Goal: Navigation & Orientation: Find specific page/section

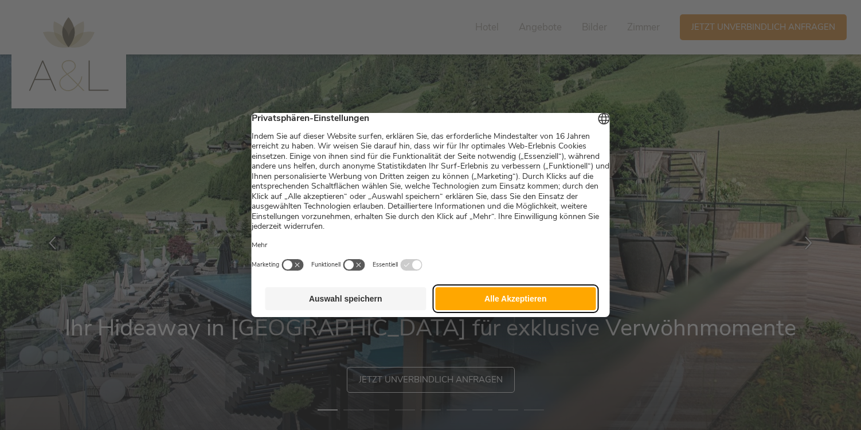
click at [496, 308] on button "Alle Akzeptieren" at bounding box center [515, 298] width 161 height 23
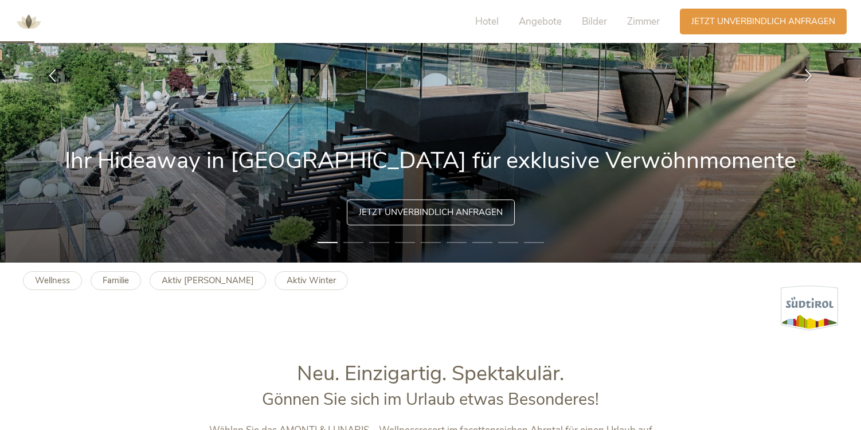
scroll to position [360, 0]
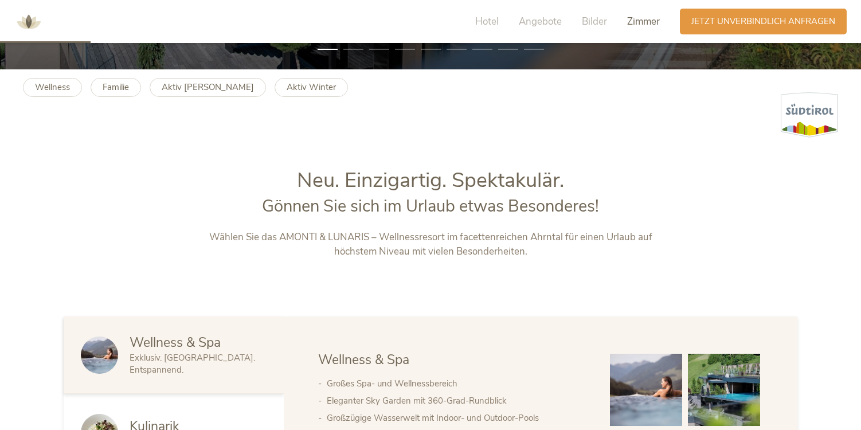
click at [633, 28] on div "Zimmer" at bounding box center [643, 22] width 33 height 14
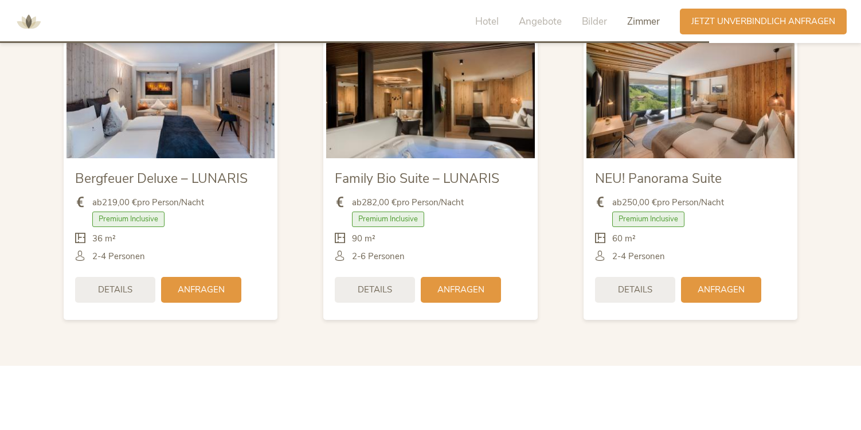
scroll to position [2620, 0]
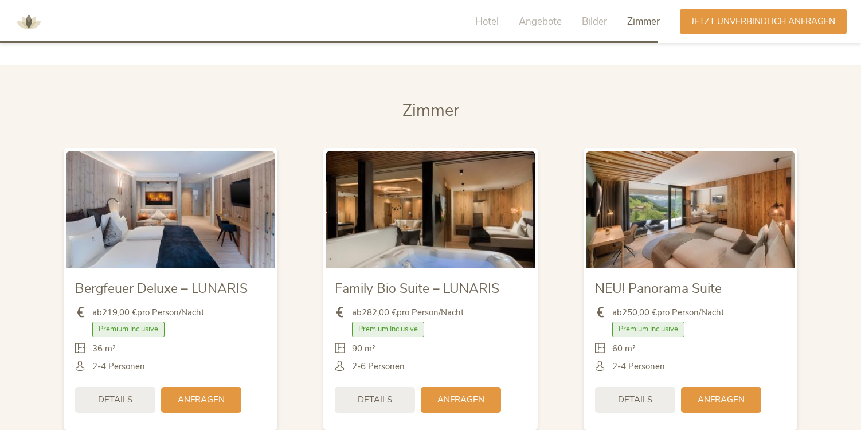
click at [438, 193] on img at bounding box center [430, 209] width 208 height 117
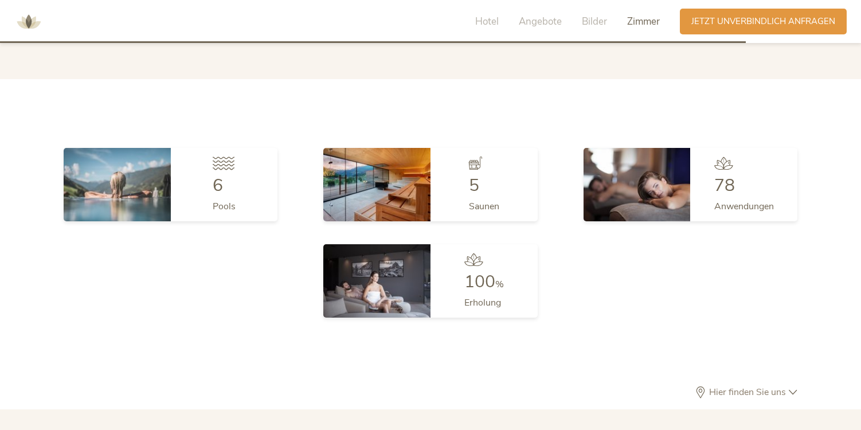
scroll to position [3017, 0]
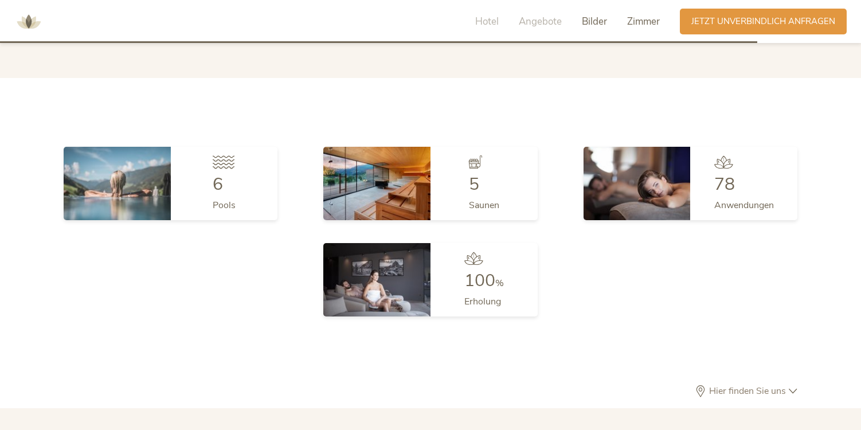
click at [591, 22] on span "Bilder" at bounding box center [594, 21] width 25 height 13
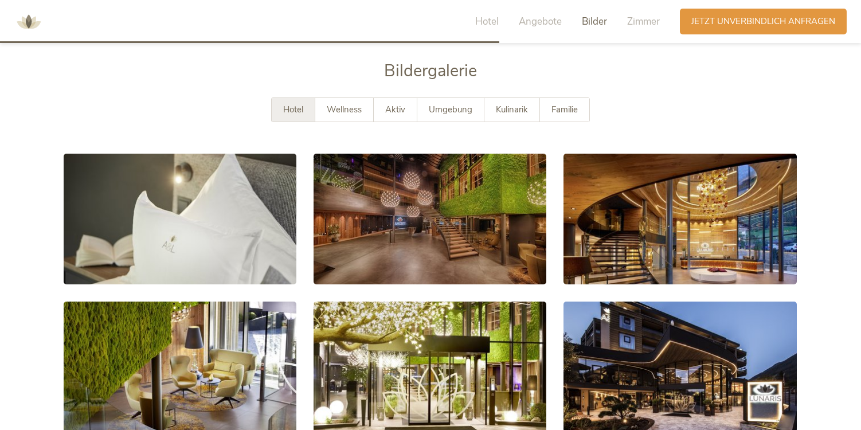
scroll to position [1981, 0]
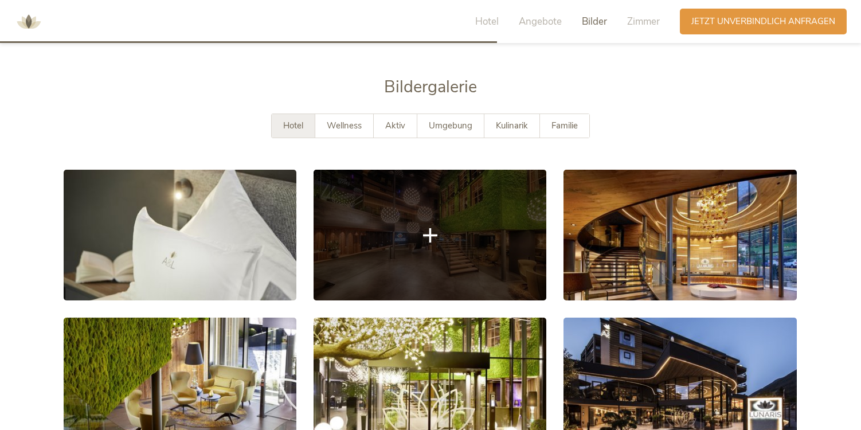
click at [491, 208] on link at bounding box center [429, 235] width 233 height 131
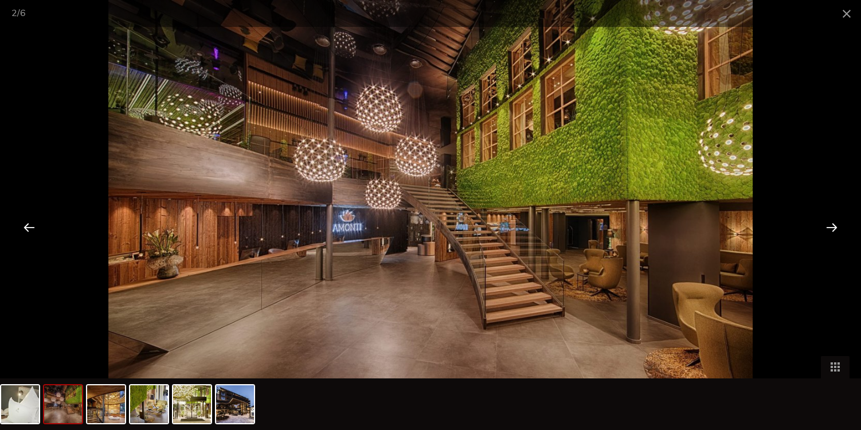
click at [836, 226] on div at bounding box center [832, 227] width 36 height 36
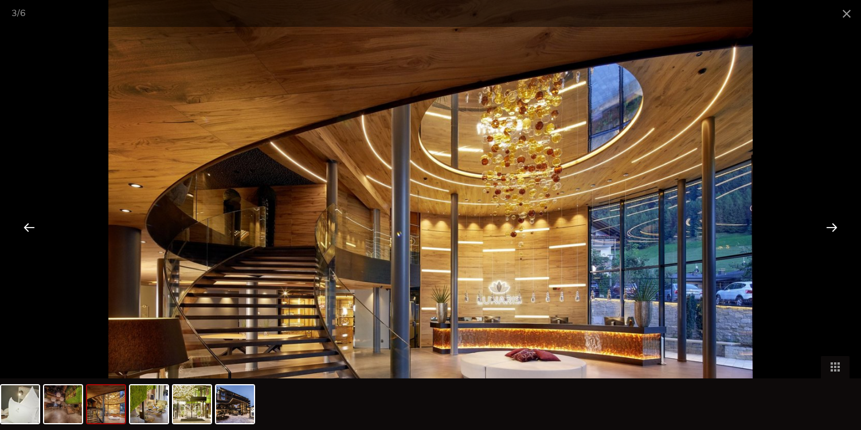
click at [836, 226] on div at bounding box center [832, 227] width 36 height 36
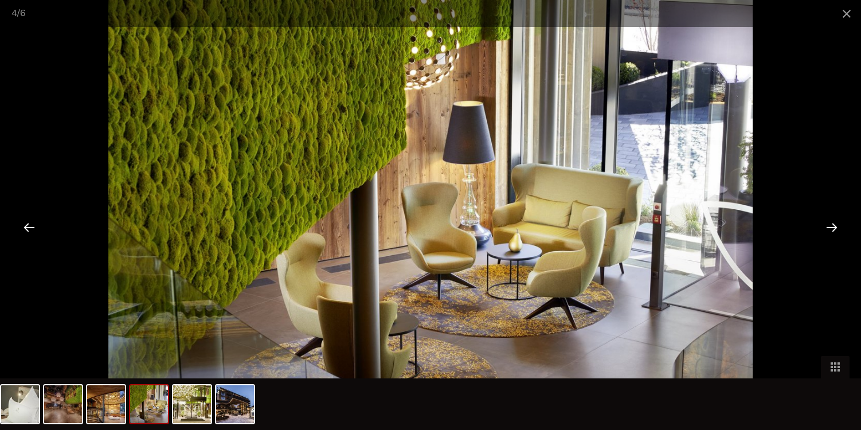
click at [836, 226] on div at bounding box center [832, 227] width 36 height 36
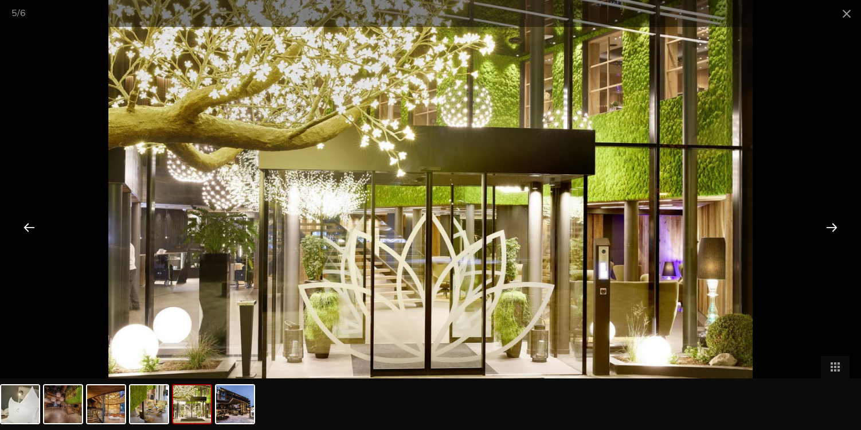
click at [836, 226] on div at bounding box center [832, 227] width 36 height 36
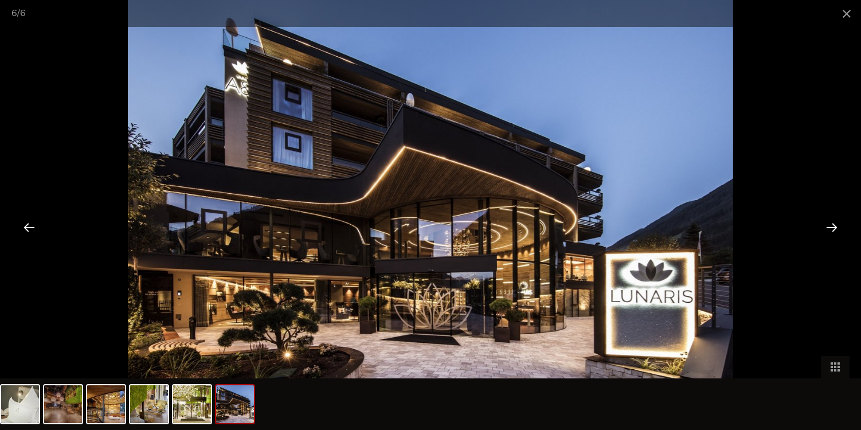
click at [836, 226] on div at bounding box center [832, 227] width 36 height 36
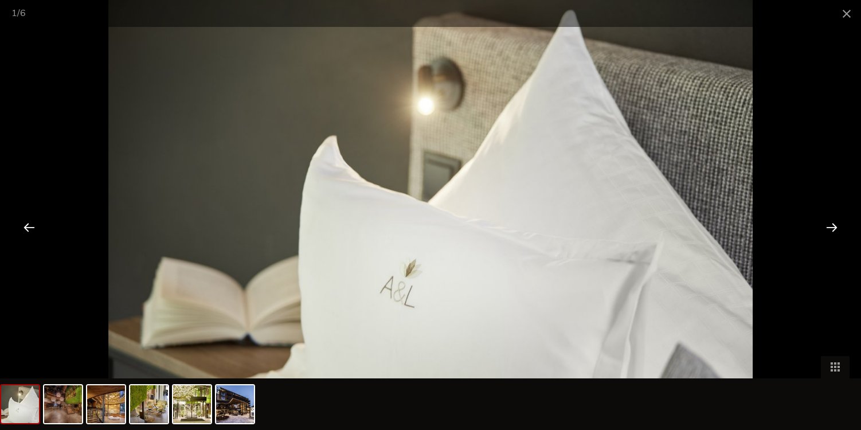
click at [836, 226] on div at bounding box center [832, 227] width 36 height 36
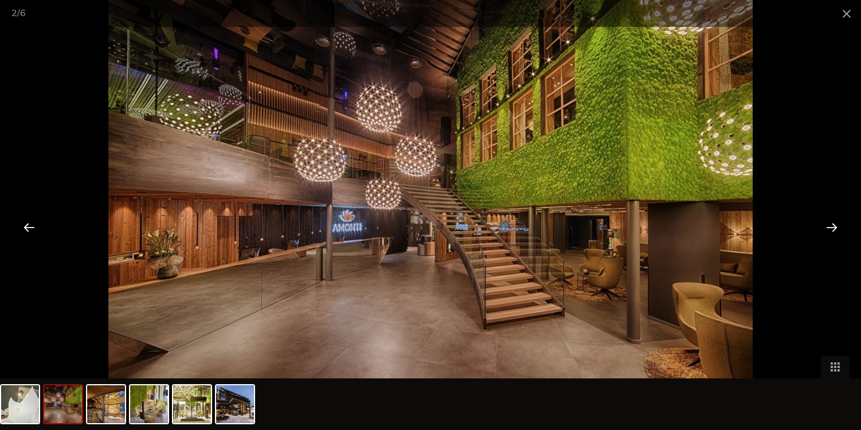
click at [836, 226] on div at bounding box center [832, 227] width 36 height 36
